Goal: Check status: Check status

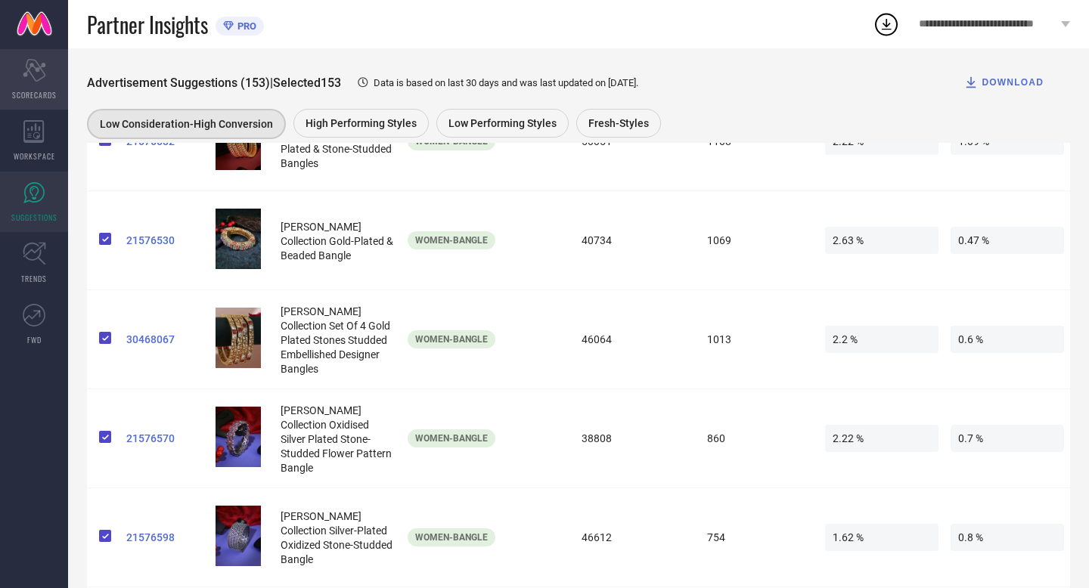
click at [36, 76] on icon "Scorecard" at bounding box center [34, 70] width 23 height 23
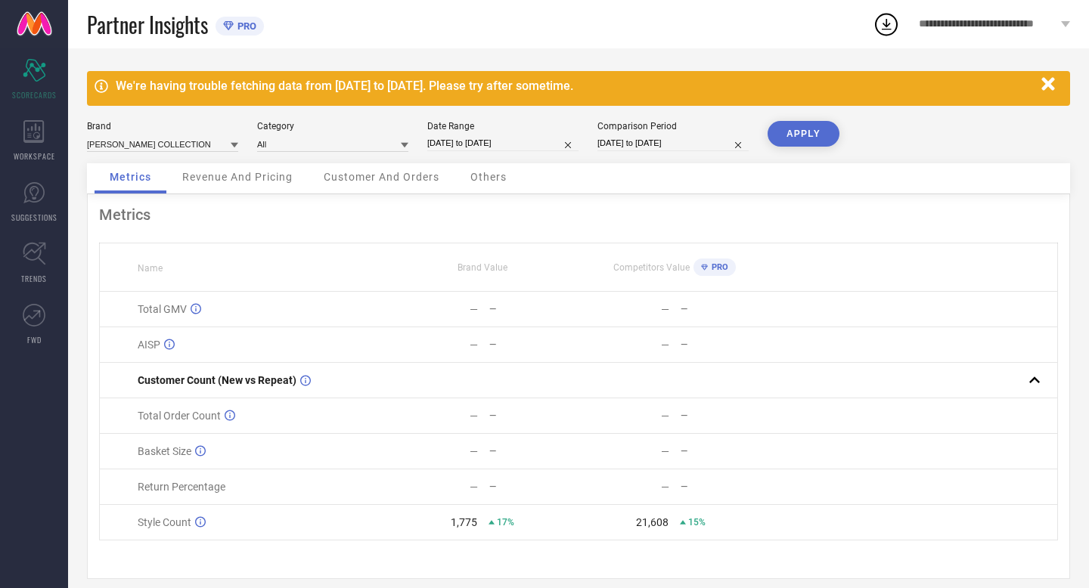
click at [532, 144] on input "[DATE] to [DATE]" at bounding box center [502, 143] width 151 height 16
select select "8"
select select "2025"
select select "9"
select select "2025"
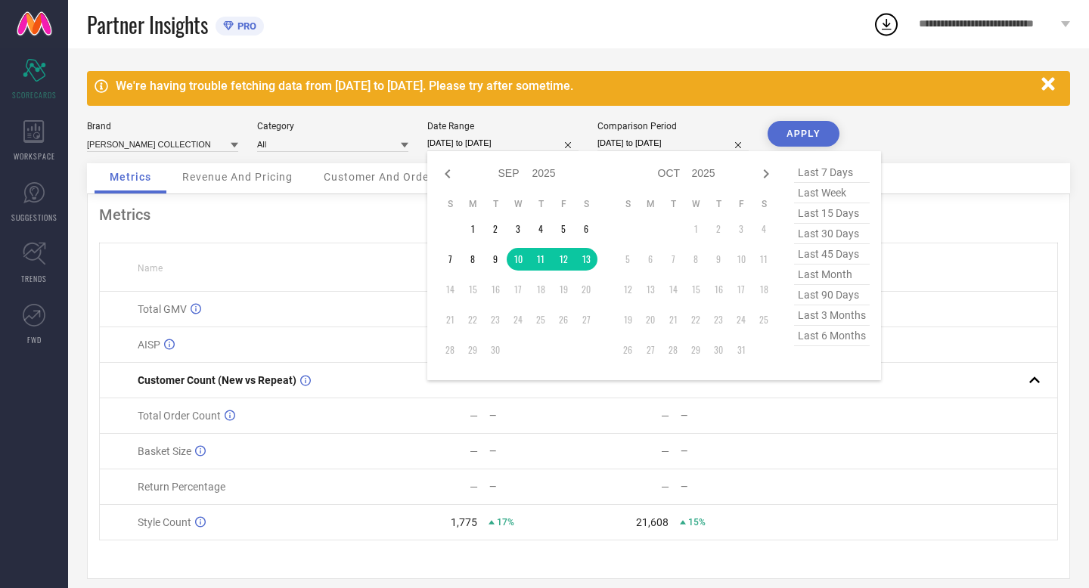
click at [687, 29] on div "Partner Insights PRO" at bounding box center [480, 24] width 786 height 48
